Goal: Task Accomplishment & Management: Manage account settings

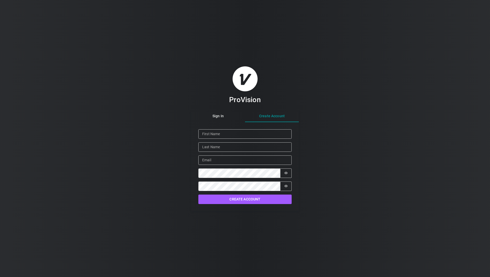
click at [265, 131] on div "Sign In Create Account Given Name Family Name Email Password Password is hidden…" at bounding box center [245, 161] width 108 height 100
click at [214, 134] on input "Given Name" at bounding box center [244, 133] width 93 height 9
type input "GLENDA"
type input "ROCHE"
type input "GLENDA.ROCHE@SOUNDCOMPONENTS.COM"
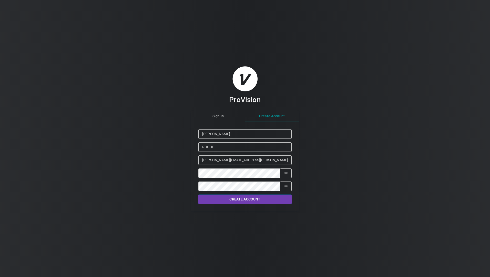
click at [253, 199] on button "Create Account" at bounding box center [244, 199] width 93 height 9
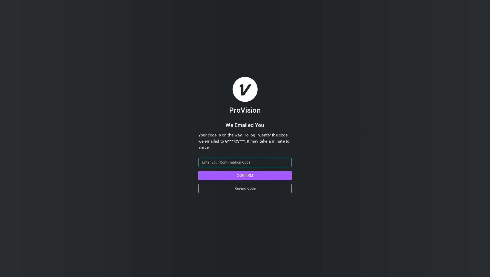
click at [217, 162] on input "Confirmation Code" at bounding box center [244, 162] width 93 height 9
type input "914100"
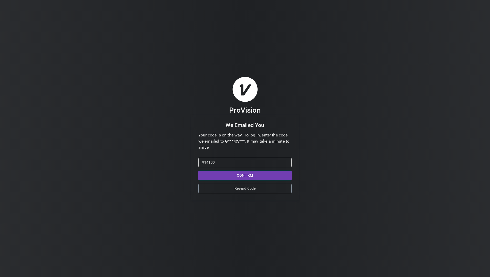
click at [243, 173] on button "Confirm" at bounding box center [244, 175] width 93 height 9
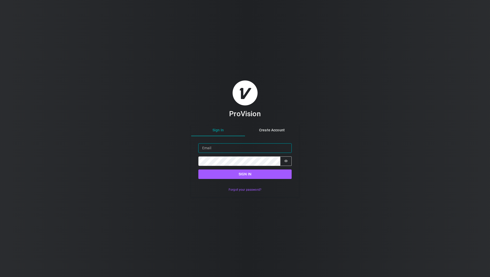
click at [213, 149] on input "Email" at bounding box center [244, 147] width 93 height 9
type input "GLENDA.ROCHE@SOUNDCOMPONENTS.COM"
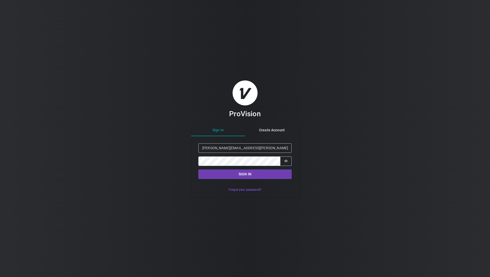
click at [249, 172] on button "Sign in" at bounding box center [244, 174] width 93 height 9
